Goal: Task Accomplishment & Management: Manage account settings

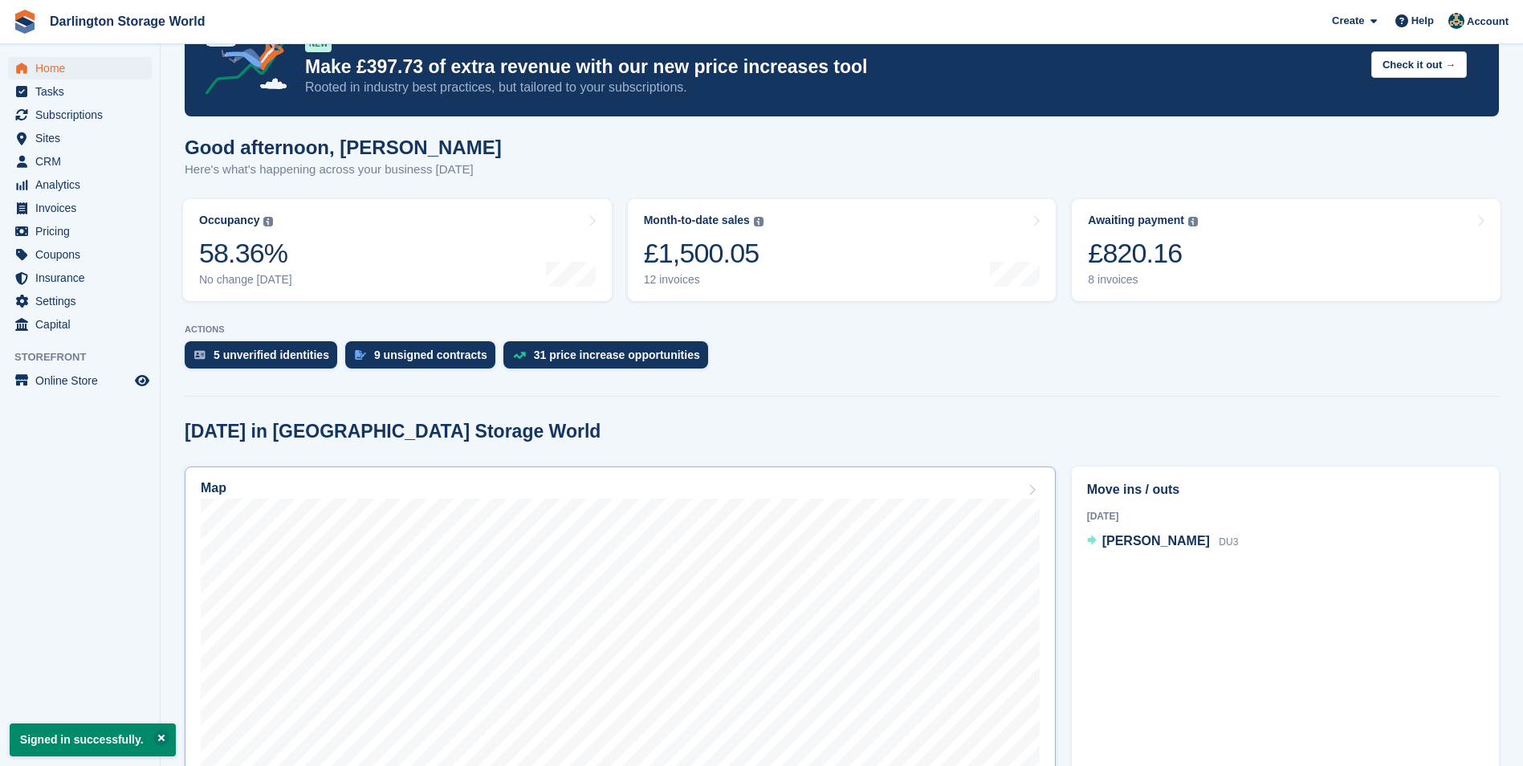
scroll to position [241, 0]
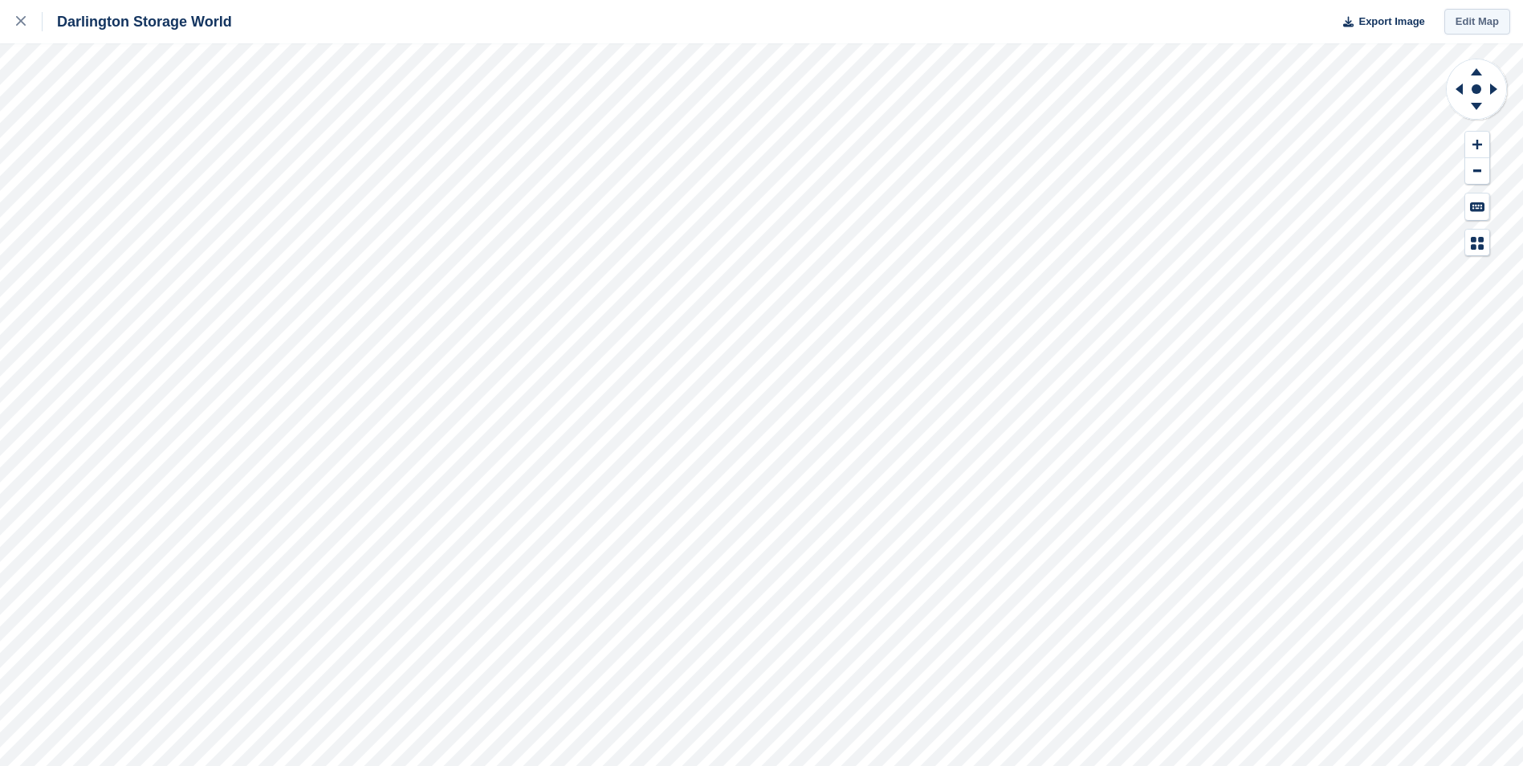
click at [1466, 22] on link "Edit Map" at bounding box center [1477, 22] width 66 height 26
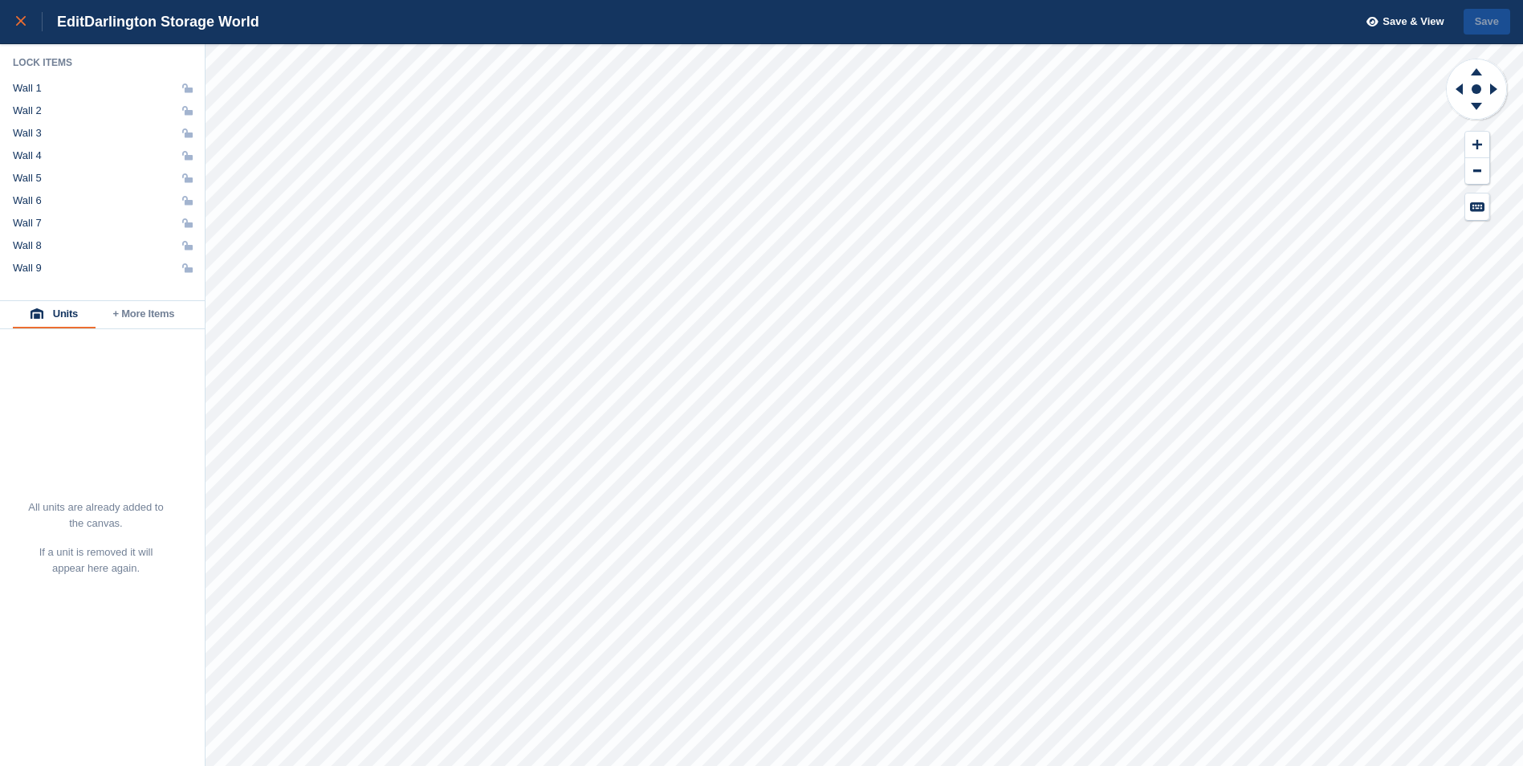
click at [16, 21] on icon at bounding box center [21, 21] width 10 height 10
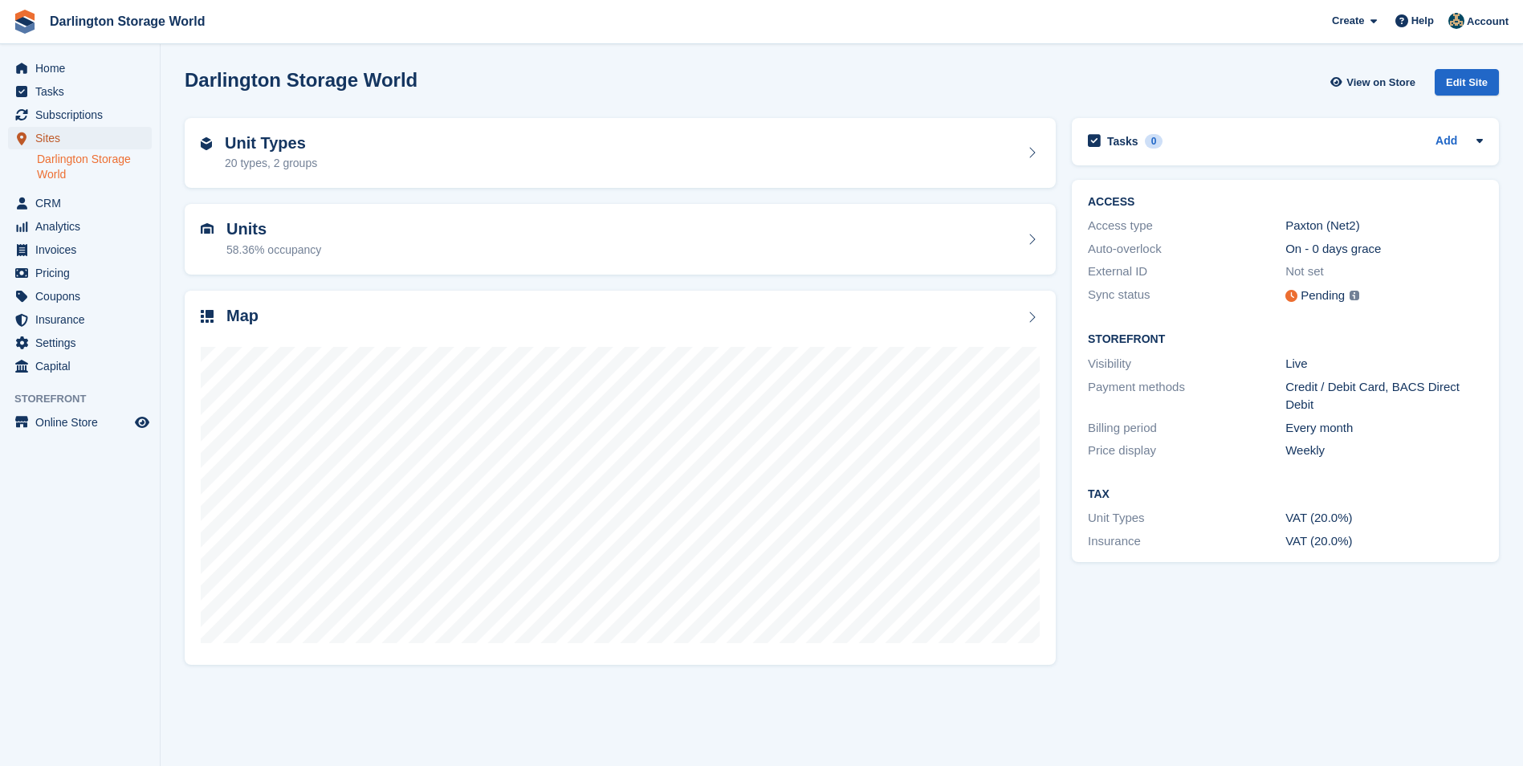
click at [71, 139] on span "Sites" at bounding box center [83, 138] width 96 height 22
click at [58, 168] on link "Darlington Storage World" at bounding box center [94, 167] width 115 height 31
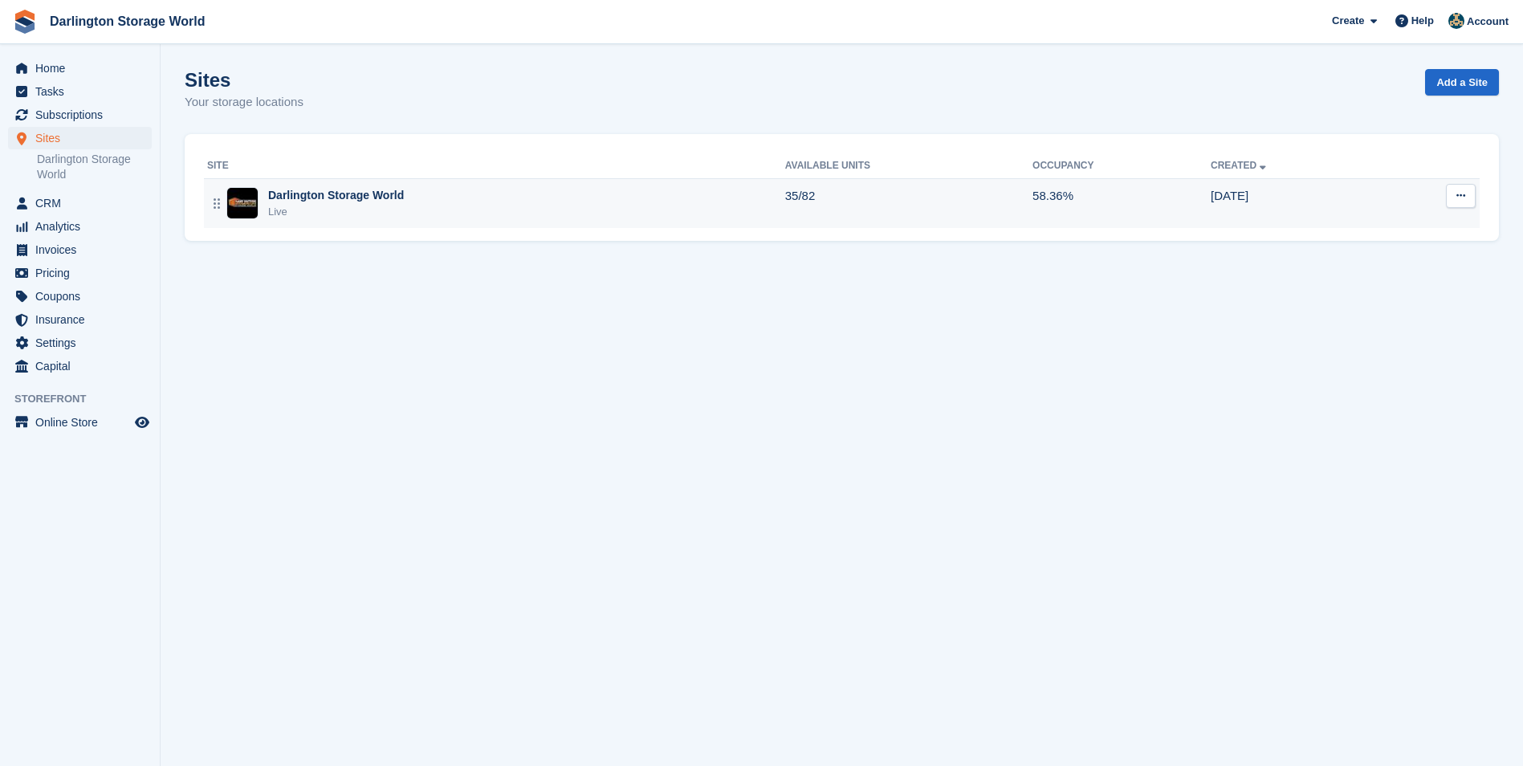
click at [1460, 195] on icon at bounding box center [1460, 195] width 9 height 10
click at [1378, 230] on p "Edit site" at bounding box center [1398, 227] width 140 height 21
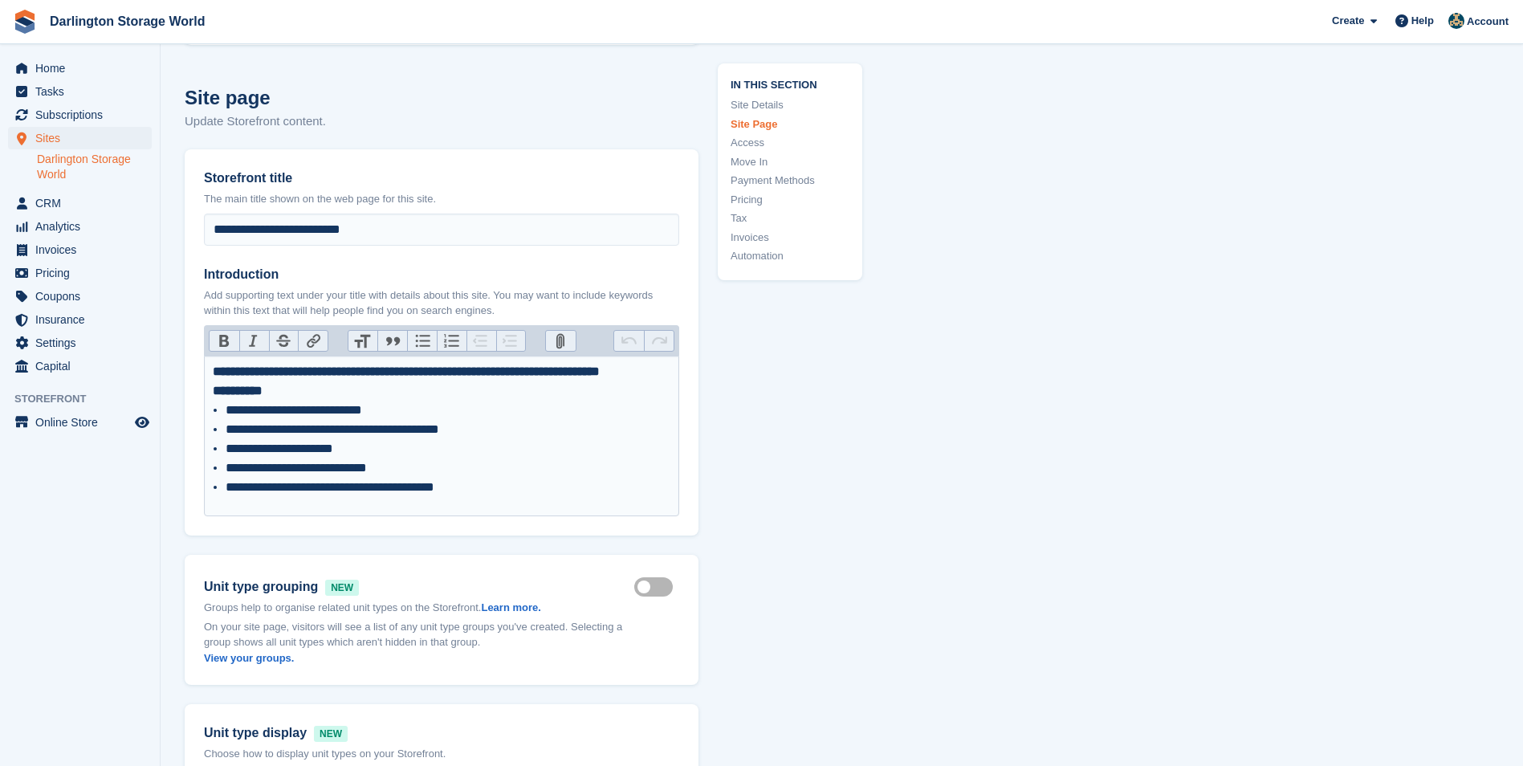
scroll to position [642, 0]
